Goal: Information Seeking & Learning: Check status

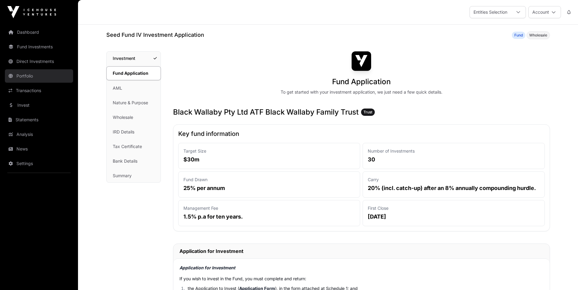
click at [29, 77] on link "Portfolio" at bounding box center [39, 75] width 68 height 13
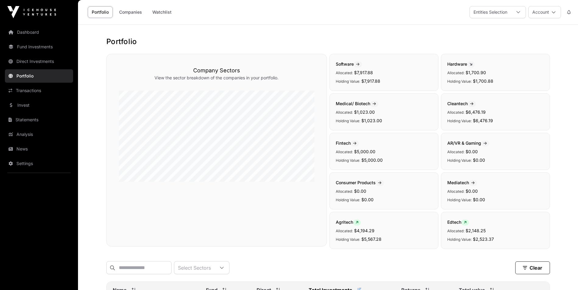
click at [358, 223] on icon at bounding box center [356, 223] width 3 height 4
click at [362, 228] on p "Allocated: $4,194.29" at bounding box center [384, 230] width 96 height 7
click at [368, 237] on span "$5,567.28" at bounding box center [371, 239] width 20 height 5
click at [385, 239] on p "Holding Value: $5,567.28" at bounding box center [384, 239] width 96 height 7
click at [386, 240] on p "Holding Value: $5,567.28" at bounding box center [384, 239] width 96 height 7
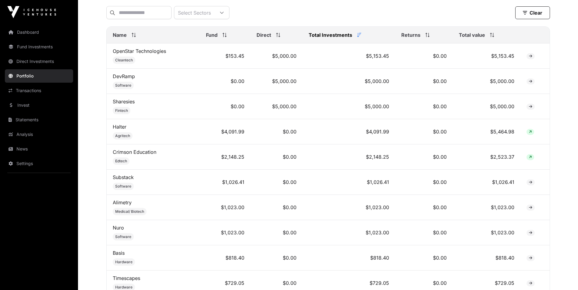
scroll to position [245, 0]
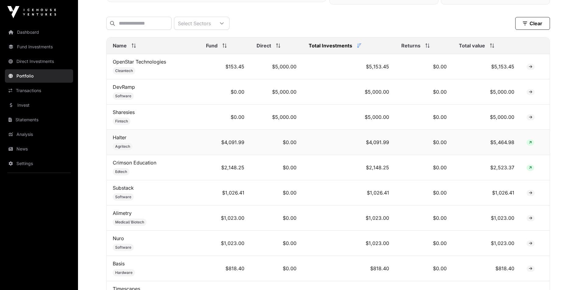
click at [237, 148] on td "$4,091.99" at bounding box center [225, 142] width 51 height 25
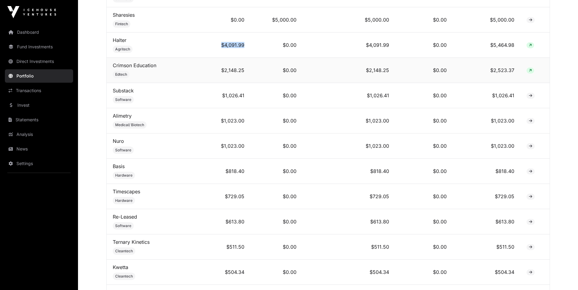
scroll to position [306, 0]
